Goal: Register for event/course

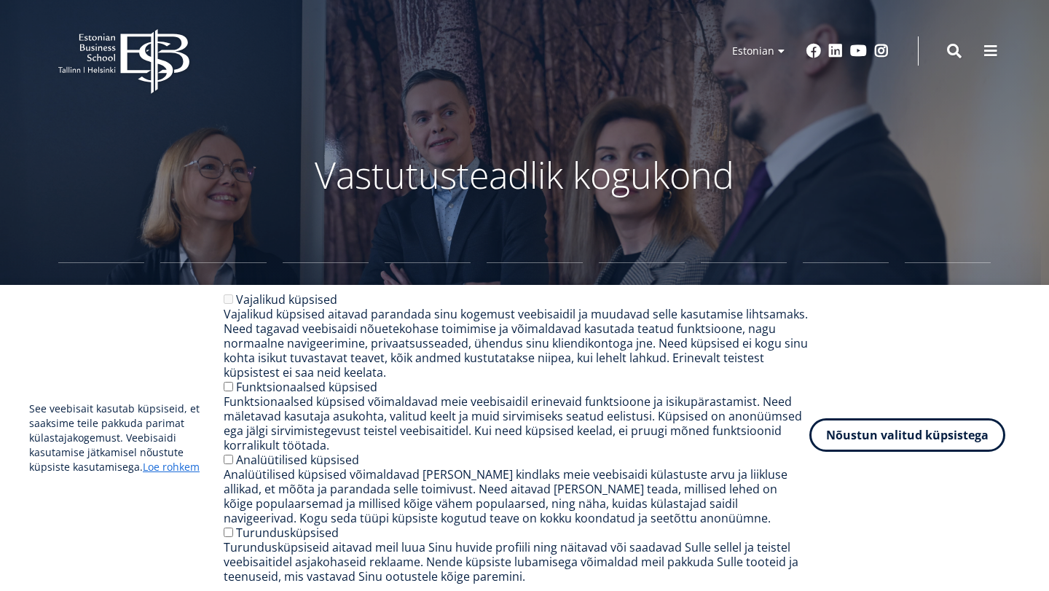
click at [925, 430] on button "Nõustun valitud küpsistega" at bounding box center [907, 435] width 196 height 34
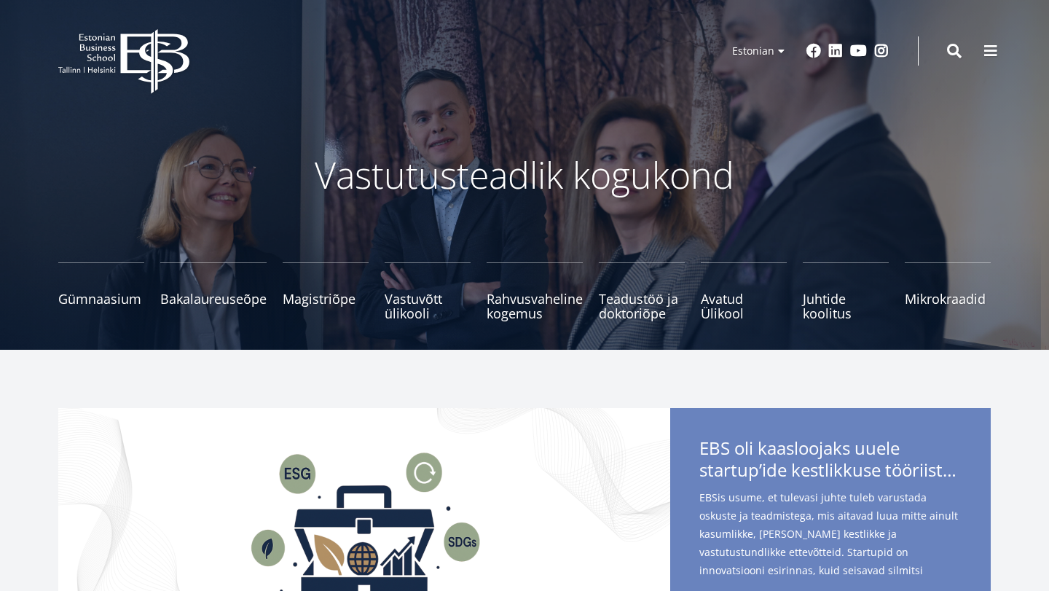
click at [172, 50] on icon "EBS Logo Created with Sketch." at bounding box center [123, 61] width 131 height 65
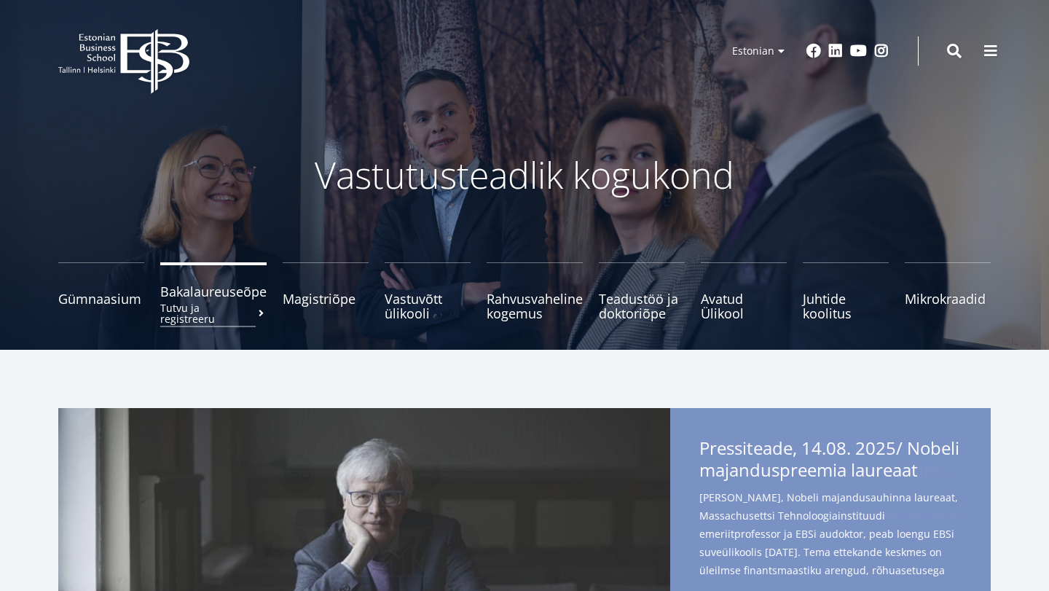
click at [221, 307] on small "Tutvu ja registreeru" at bounding box center [213, 313] width 106 height 22
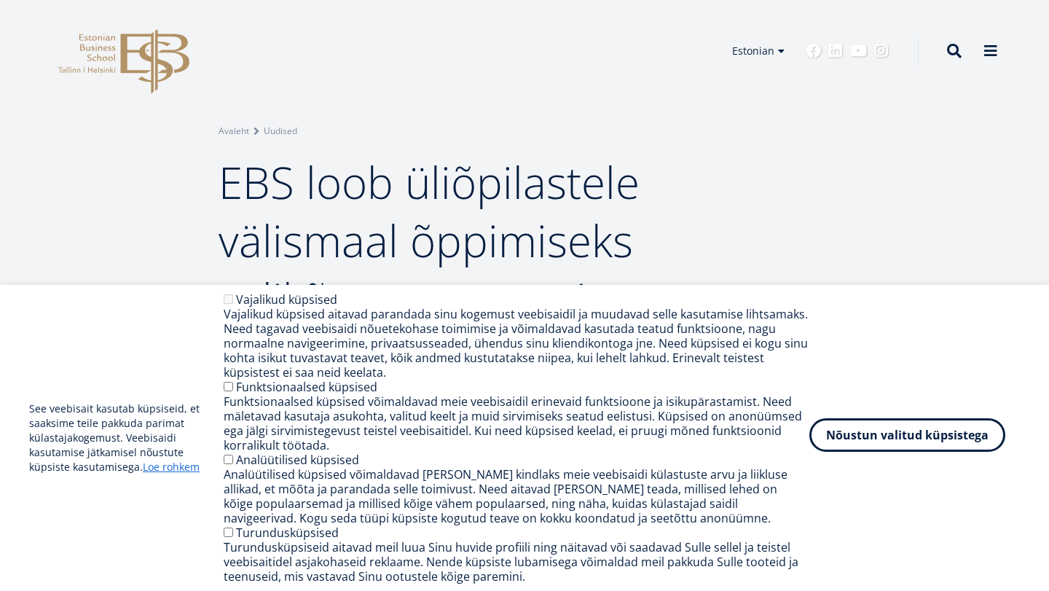
click at [967, 437] on button "Nõustun valitud küpsistega" at bounding box center [907, 435] width 196 height 34
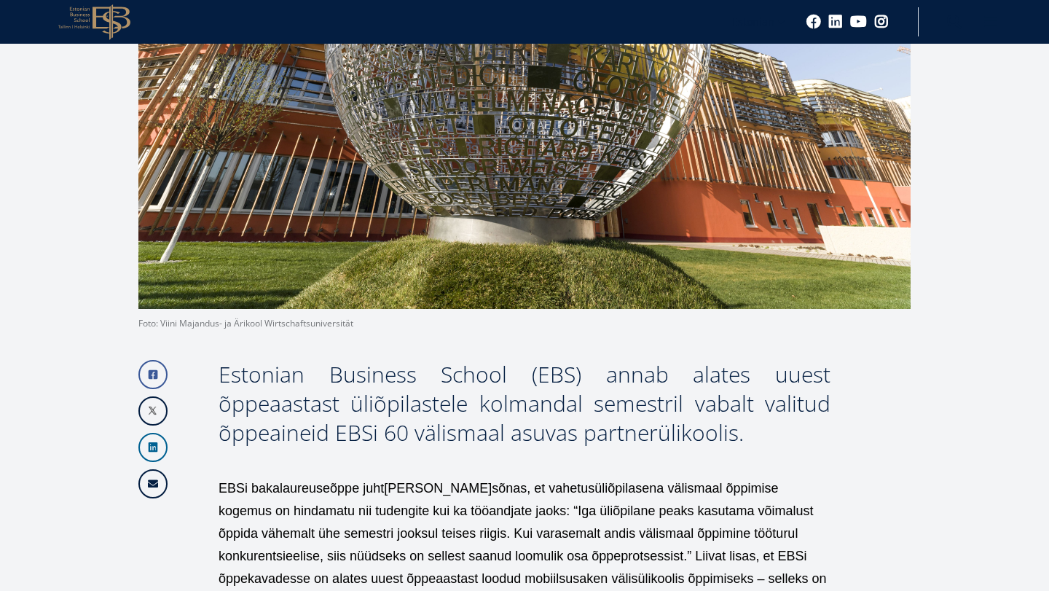
scroll to position [724, 0]
